Goal: Obtain resource: Download file/media

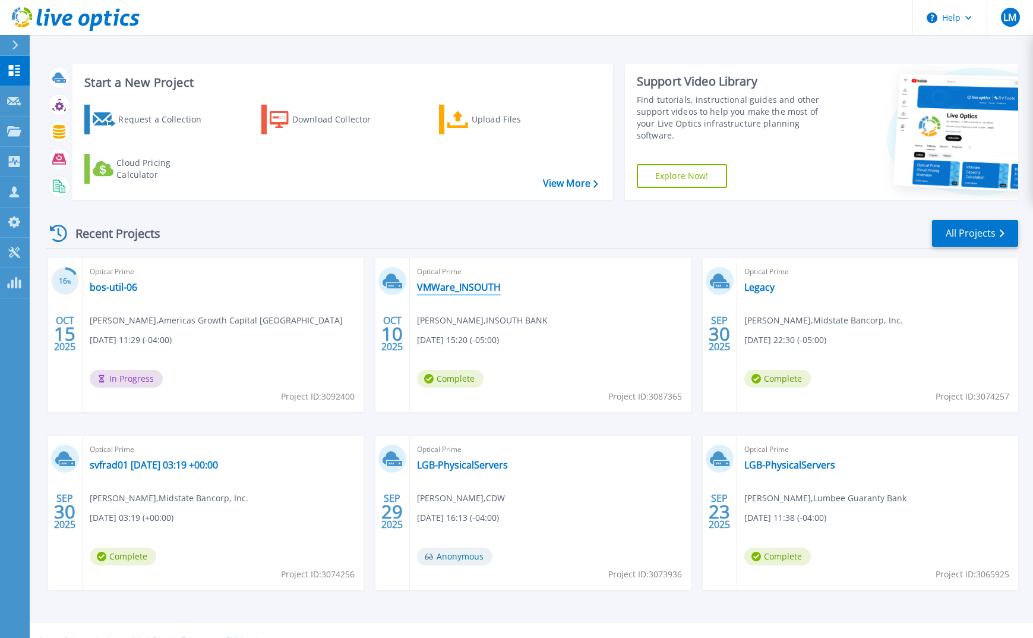
click at [476, 286] on link "VMWare_INSOUTH" at bounding box center [459, 287] width 84 height 12
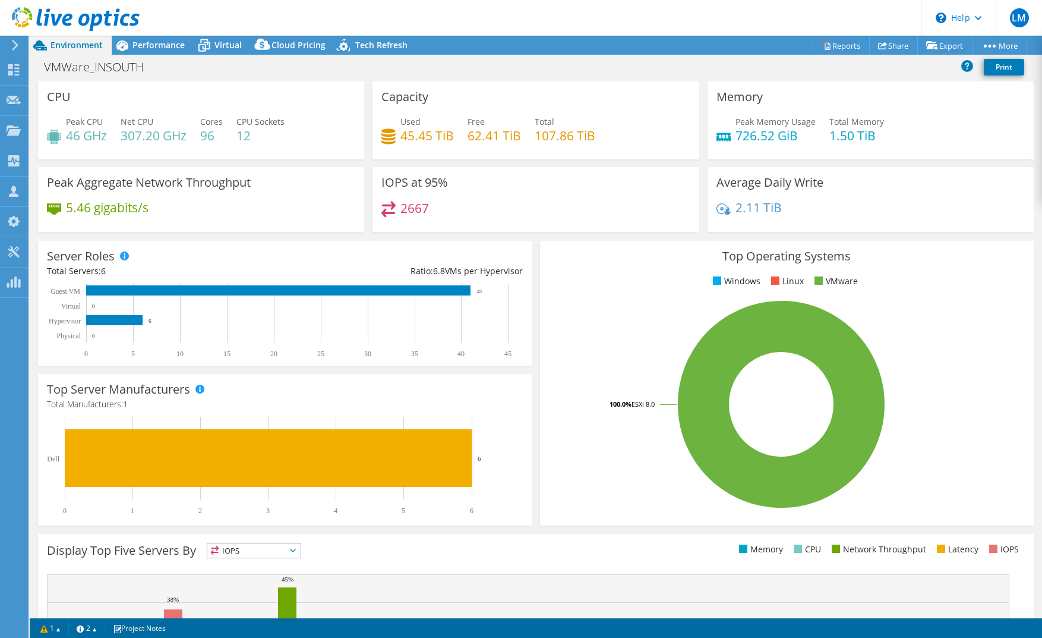
select select "USD"
click at [179, 47] on span "Performance" at bounding box center [159, 44] width 52 height 11
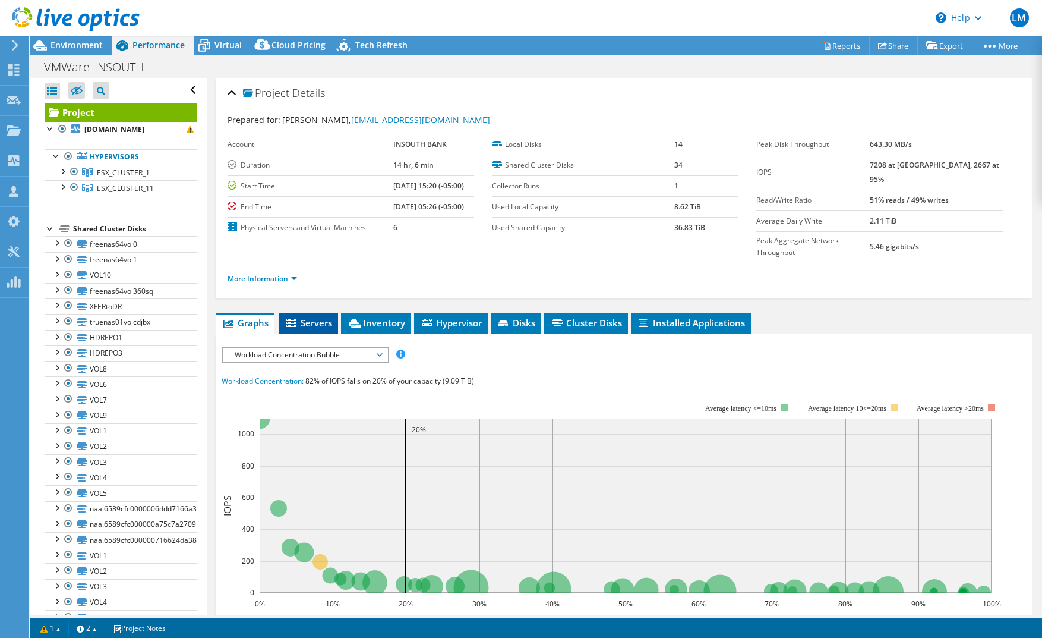
click at [300, 313] on li "Servers" at bounding box center [308, 323] width 59 height 20
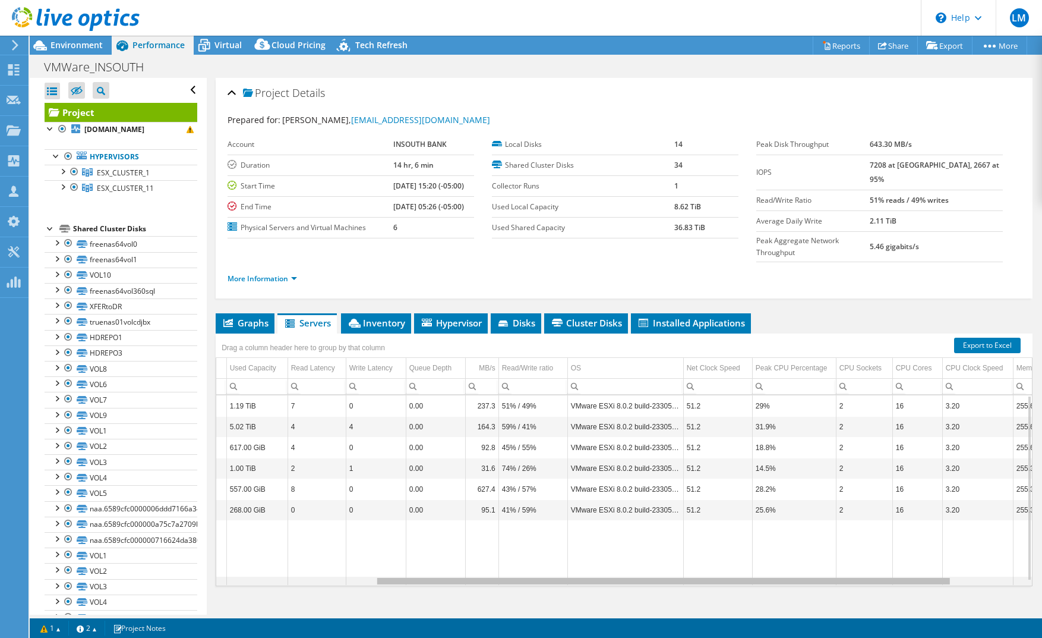
scroll to position [0, 309]
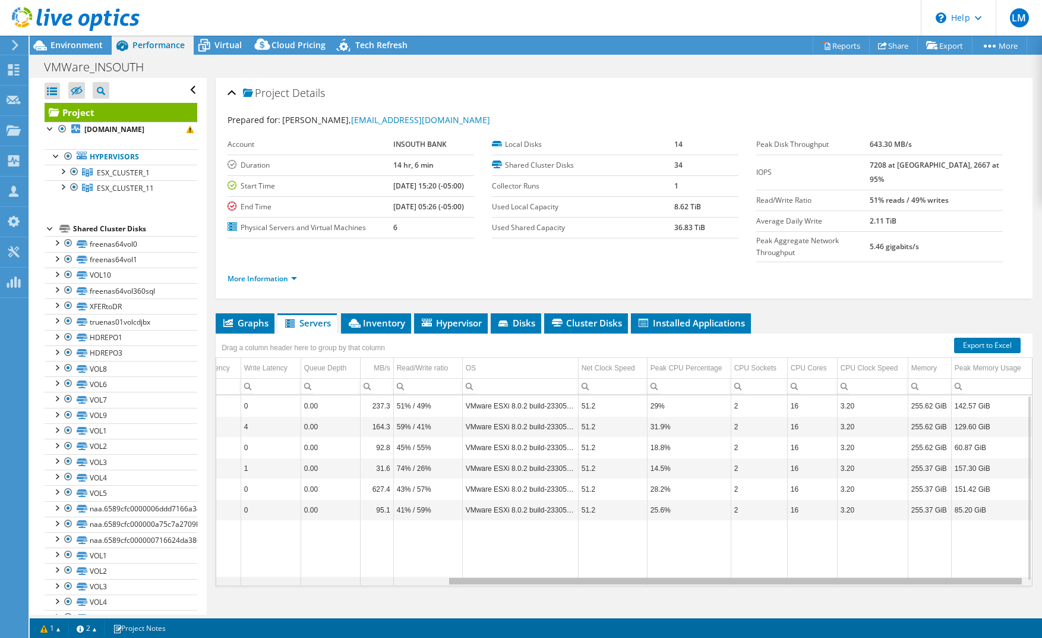
drag, startPoint x: 584, startPoint y: 560, endPoint x: 838, endPoint y: 554, distance: 253.8
click at [838, 554] on body "LM Partner Team Member Lapetino Mike mikelap@cdw.com CDW My Profile Log Out \n …" at bounding box center [521, 319] width 1042 height 638
click at [959, 338] on link "Export to Excel" at bounding box center [987, 345] width 67 height 15
